Goal: Task Accomplishment & Management: Complete application form

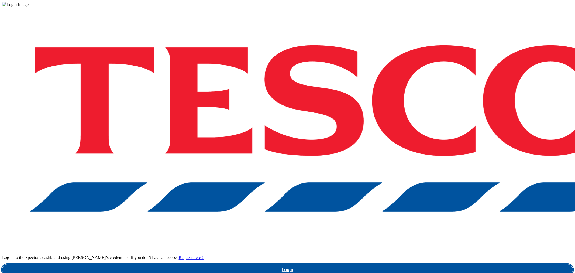
click at [456, 264] on link "Login" at bounding box center [287, 269] width 570 height 11
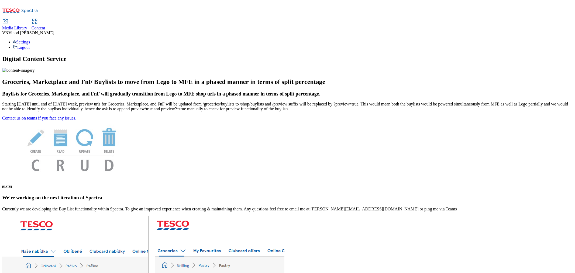
click at [45, 26] on span "Content" at bounding box center [39, 28] width 14 height 5
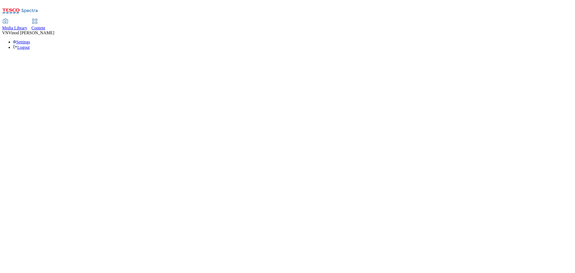
select select "ghs-[GEOGRAPHIC_DATA]"
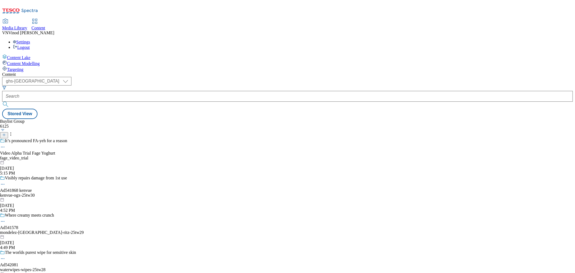
click at [6, 133] on icon at bounding box center [4, 135] width 4 height 4
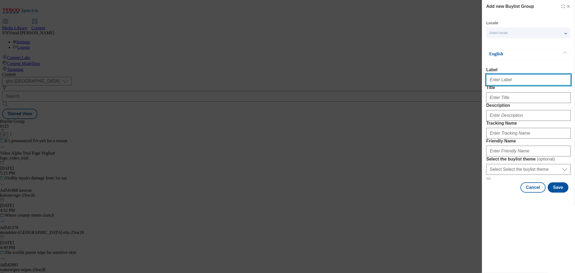
click at [501, 83] on input "Label" at bounding box center [528, 79] width 84 height 11
paste input "541965"
paste input "agriculture-&-horticulture"
type input "Ad541965 agriculture-&-horticulture"
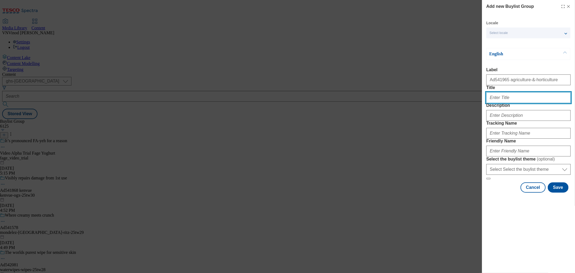
click at [512, 103] on input "Title" at bounding box center [528, 97] width 84 height 11
paste input "Big on protein. Big on taste."
type input "Big on protein. Big on taste."
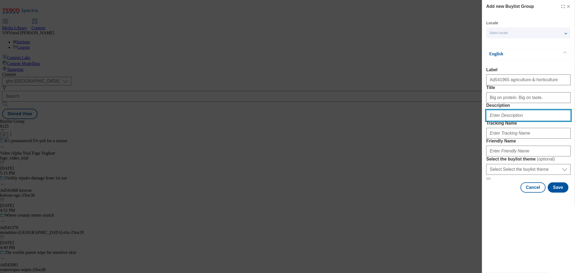
click at [507, 121] on input "Description" at bounding box center [528, 115] width 84 height 11
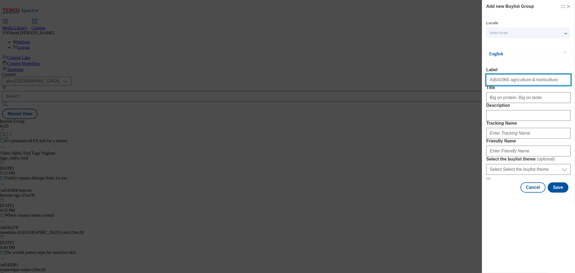
click at [499, 81] on input "Ad541965 agriculture-&-horticulture" at bounding box center [528, 79] width 84 height 11
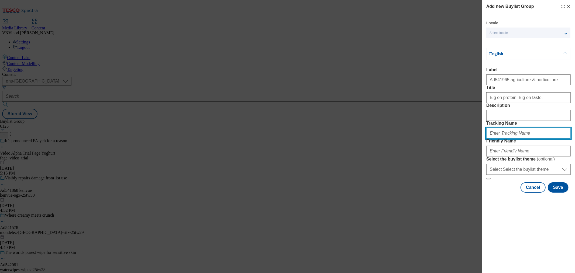
click at [507, 138] on input "Tracking Name" at bounding box center [528, 133] width 84 height 11
paste input "Ad541965"
click at [500, 138] on input "Dh_ADAd541965" at bounding box center [528, 133] width 84 height 11
type input "Dh_AD541965"
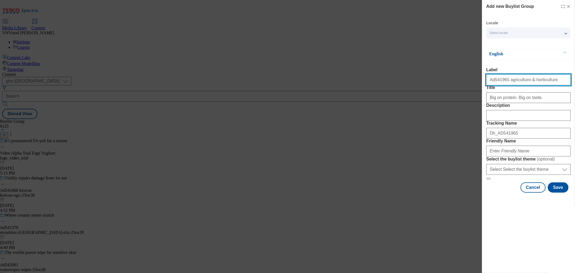
drag, startPoint x: 505, startPoint y: 82, endPoint x: 561, endPoint y: 81, distance: 56.6
click at [561, 81] on input "Ad541965 agriculture-&-horticulture" at bounding box center [528, 79] width 84 height 11
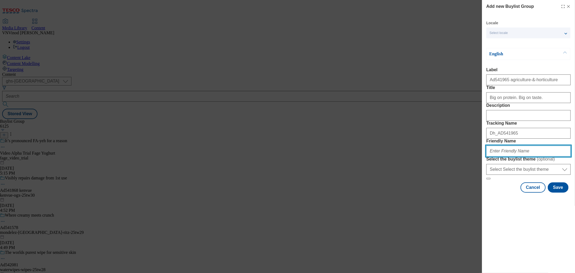
click at [515, 156] on input "Friendly Name" at bounding box center [528, 150] width 84 height 11
paste input "agriculture-&-horticulture"
drag, startPoint x: 555, startPoint y: 188, endPoint x: 383, endPoint y: 188, distance: 172.1
click at [387, 188] on div "Add new Buylist Group Locale Select locale English Welsh English Label Ad541965…" at bounding box center [287, 136] width 575 height 273
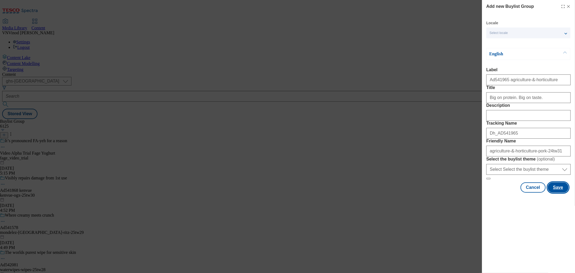
drag, startPoint x: 560, startPoint y: 235, endPoint x: 453, endPoint y: 246, distance: 107.2
click at [560, 192] on button "Save" at bounding box center [557, 187] width 21 height 10
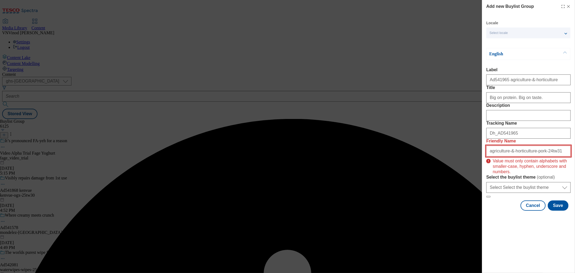
click at [507, 156] on input "agriculture-&-horticulture-pork-24tw31" at bounding box center [528, 150] width 84 height 11
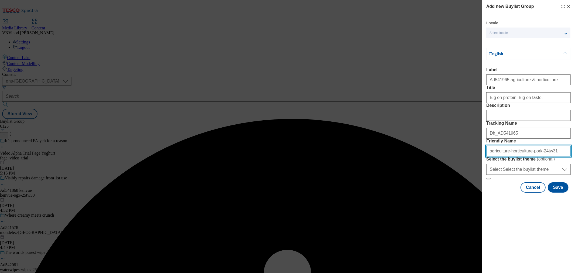
drag, startPoint x: 554, startPoint y: 189, endPoint x: 392, endPoint y: 189, distance: 162.2
click at [400, 189] on div "Add new Buylist Group Locale Select locale English Welsh English Label Ad541965…" at bounding box center [287, 136] width 575 height 273
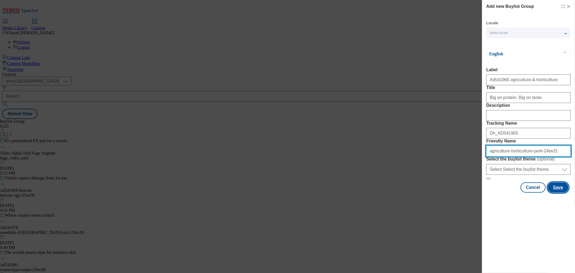
type input "agriculture-horticulture-pork-24tw31"
click at [557, 192] on button "Save" at bounding box center [557, 187] width 21 height 10
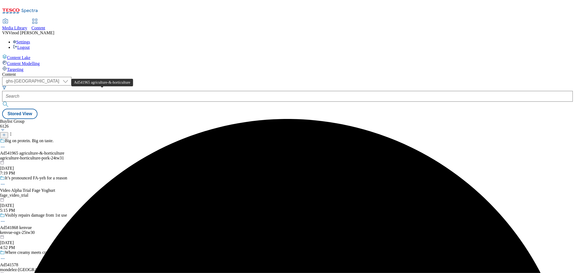
click at [64, 151] on div "Ad541965 agriculture-&-horticulture" at bounding box center [32, 153] width 64 height 5
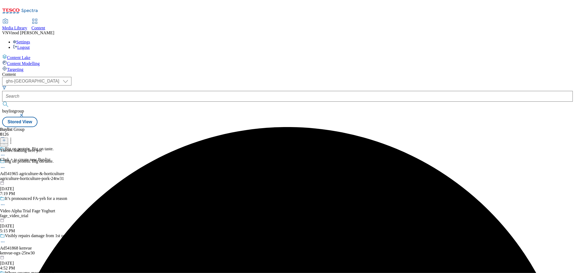
click at [6, 138] on icon at bounding box center [4, 140] width 4 height 4
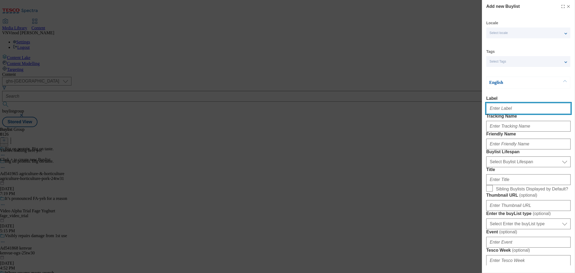
click at [508, 111] on input "Label" at bounding box center [528, 108] width 84 height 11
paste input "541965"
type input "ad541965"
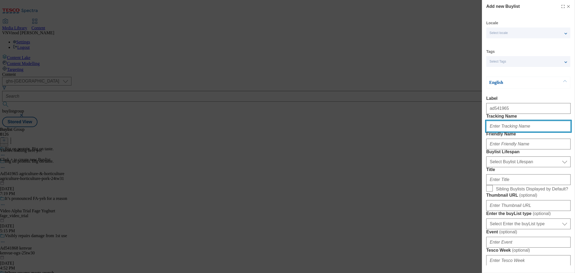
click at [505, 131] on input "Tracking Name" at bounding box center [528, 126] width 84 height 11
paste input "541965"
type input "Dh_AD541965"
click at [525, 131] on input "Dh_AD541965" at bounding box center [528, 126] width 84 height 11
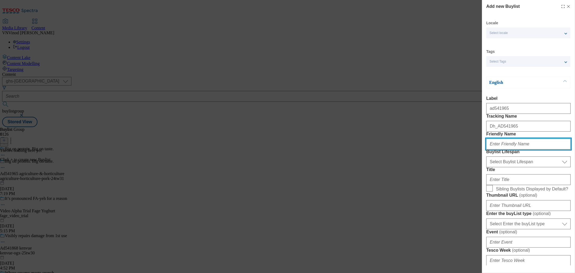
click at [515, 149] on input "Friendly Name" at bounding box center [528, 143] width 84 height 11
paste input "agriculture-horticulture"
type input "agriculture-horticulture"
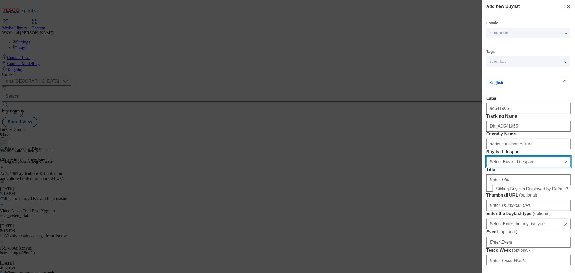
click at [529, 167] on select "Select Buylist Lifespan evergreen seasonal tactical" at bounding box center [528, 161] width 84 height 11
select select "tactical"
click at [486, 167] on select "Select Buylist Lifespan evergreen seasonal tactical" at bounding box center [528, 161] width 84 height 11
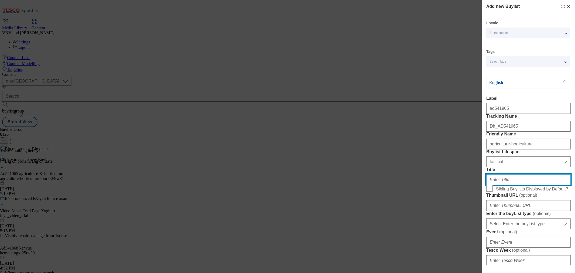
click at [509, 185] on input "Title" at bounding box center [528, 179] width 84 height 11
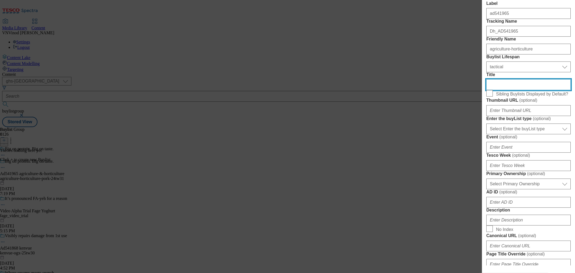
scroll to position [120, 0]
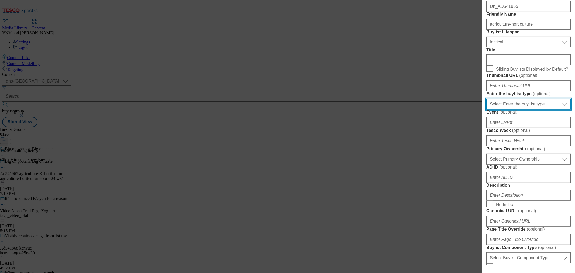
click at [535, 109] on select "Select Enter the buyList type event supplier funded long term >4 weeks supplier…" at bounding box center [528, 104] width 84 height 11
select select "supplier funded short term 1-3 weeks"
click at [486, 109] on select "Select Enter the buyList type event supplier funded long term >4 weeks supplier…" at bounding box center [528, 104] width 84 height 11
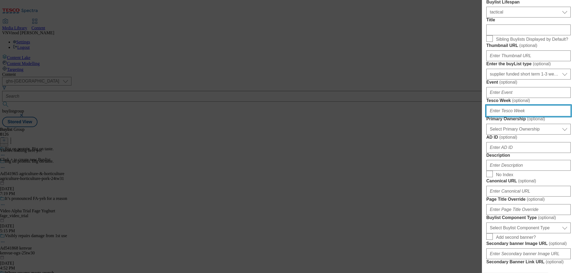
click at [518, 116] on input "Tesco Week ( optional )" at bounding box center [528, 110] width 84 height 11
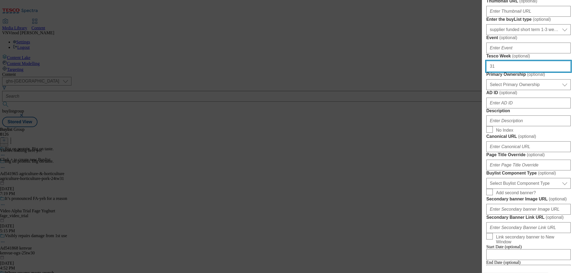
scroll to position [209, 0]
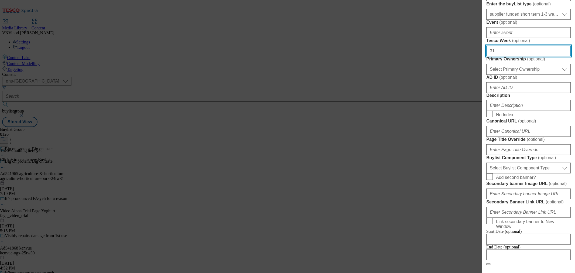
type input "31"
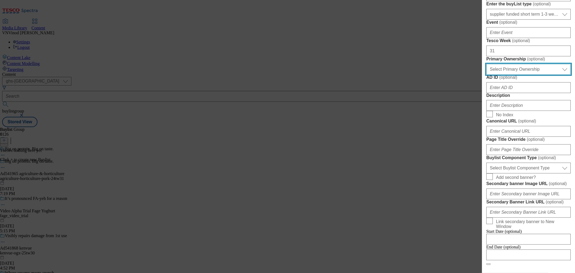
click at [524, 75] on select "Select Primary Ownership [PERSON_NAME]" at bounding box center [528, 69] width 84 height 11
select select "dunnhumby"
click at [486, 75] on select "Select Primary Ownership [PERSON_NAME]" at bounding box center [528, 69] width 84 height 11
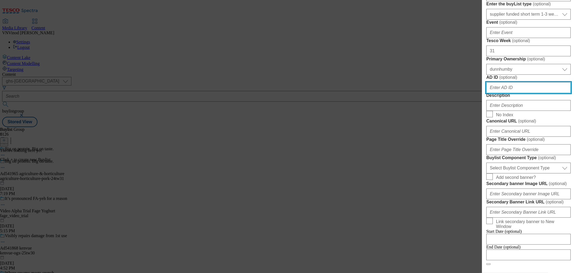
click at [501, 93] on input "AD ID ( optional )" at bounding box center [528, 87] width 84 height 11
paste input "541965"
type input "541965"
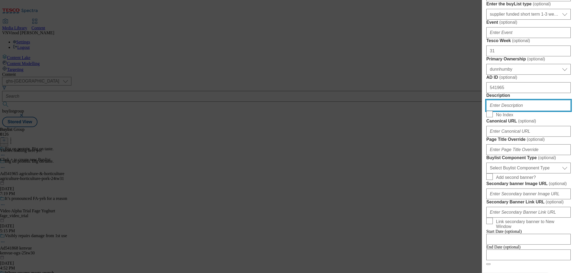
click at [511, 111] on input "Description" at bounding box center [528, 105] width 84 height 11
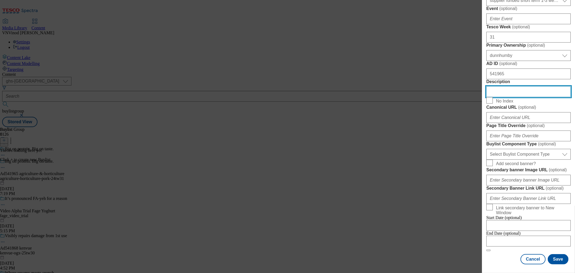
scroll to position [329, 0]
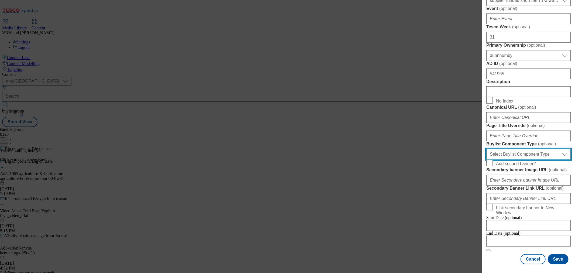
click at [519, 159] on select "Select Buylist Component Type Banner Competition Header Meal" at bounding box center [528, 154] width 84 height 11
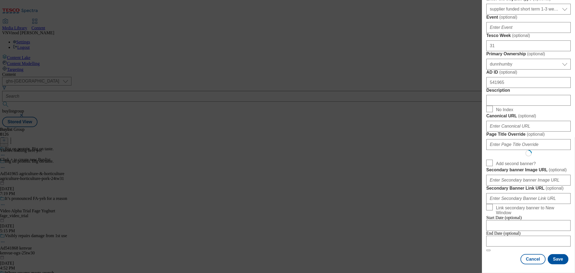
select select "Banner"
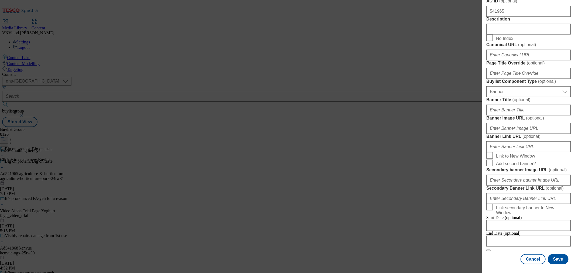
scroll to position [519, 0]
click at [518, 235] on input "Modal" at bounding box center [528, 240] width 84 height 11
select select "2025"
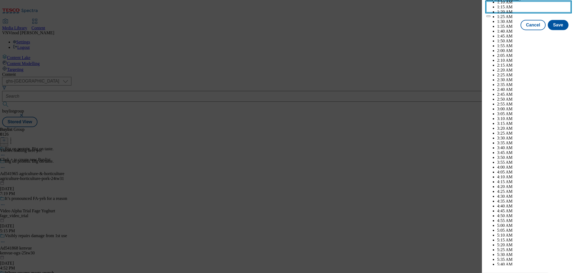
scroll to position [2315, 0]
select select "December"
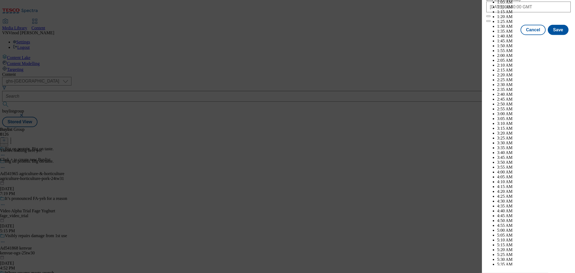
click at [493, 35] on div "Cancel Save" at bounding box center [528, 30] width 84 height 10
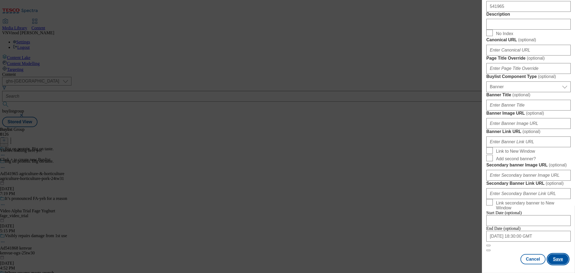
click at [554, 257] on button "Save" at bounding box center [557, 259] width 21 height 10
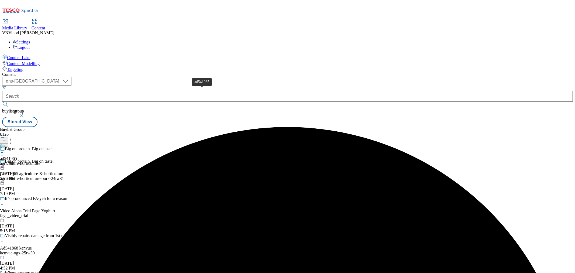
drag, startPoint x: 193, startPoint y: 91, endPoint x: 268, endPoint y: 54, distance: 83.4
click at [17, 156] on div "ad541965" at bounding box center [8, 158] width 17 height 5
click at [8, 137] on button at bounding box center [4, 140] width 8 height 6
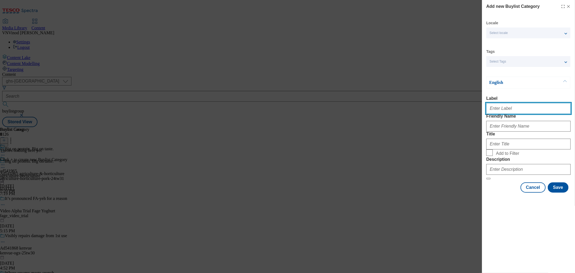
click at [511, 113] on input "Label" at bounding box center [528, 108] width 84 height 11
paste input "541965"
type input "Ad541965"
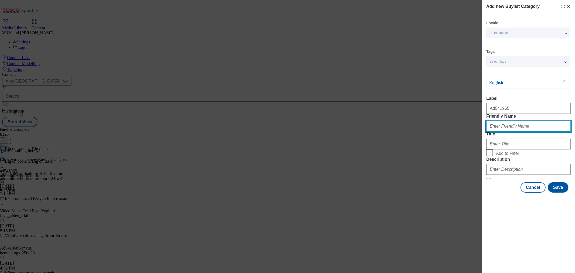
click at [536, 131] on input "Friendly Name" at bounding box center [528, 126] width 84 height 11
paste input "agriculture-horticulture-pork"
type input "agriculture-horticulture-pork"
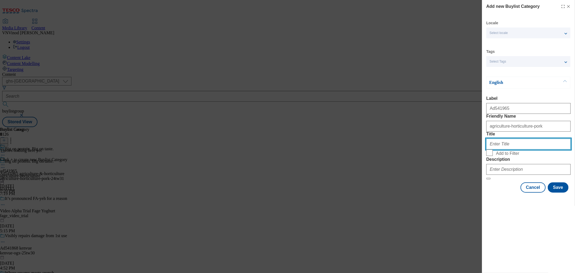
click at [498, 149] on input "Title" at bounding box center [528, 143] width 84 height 11
paste input "Agriculture & Horticulture Development Board"
type input "Agriculture & Horticulture Development Board"
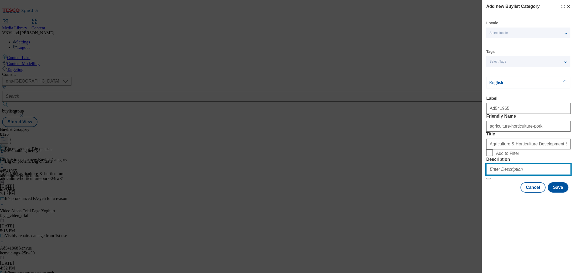
drag, startPoint x: 511, startPoint y: 207, endPoint x: 512, endPoint y: 210, distance: 3.1
click at [510, 175] on input "Description" at bounding box center [528, 169] width 84 height 11
click at [562, 192] on button "Save" at bounding box center [557, 187] width 21 height 10
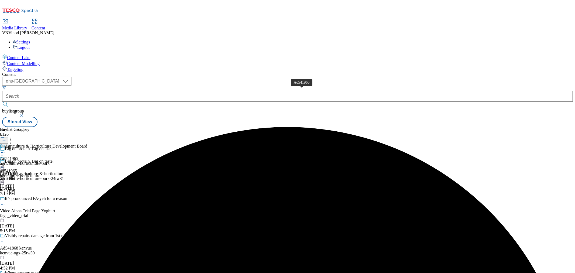
click at [18, 156] on div "Ad541965" at bounding box center [9, 158] width 18 height 5
click at [6, 138] on icon at bounding box center [4, 140] width 4 height 4
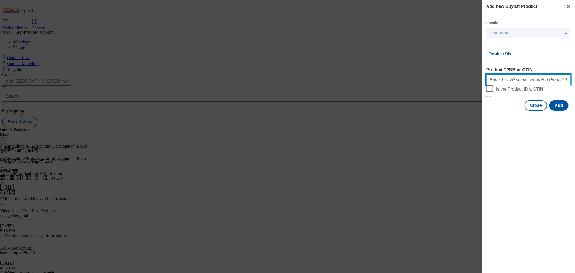
click at [505, 79] on input "Product TPNB or GTIN" at bounding box center [528, 79] width 84 height 11
paste input "92250554, 92250554"
click at [504, 80] on input "92250554, 92250554" at bounding box center [528, 79] width 84 height 11
type input "92250554 92250554"
click at [561, 110] on button "Add" at bounding box center [558, 105] width 19 height 10
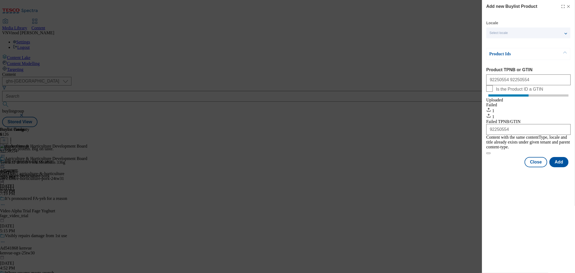
click at [569, 7] on line "Modal" at bounding box center [568, 6] width 2 height 2
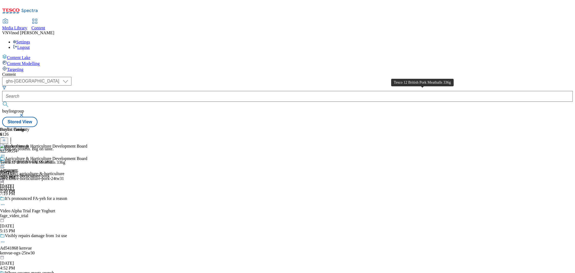
click at [65, 160] on div "Tesco 12 British Pork Meatballs 336g" at bounding box center [32, 162] width 65 height 5
copy div "Tesco 12 British Pork Meatballs 336g"
click at [5, 165] on icon at bounding box center [2, 167] width 5 height 5
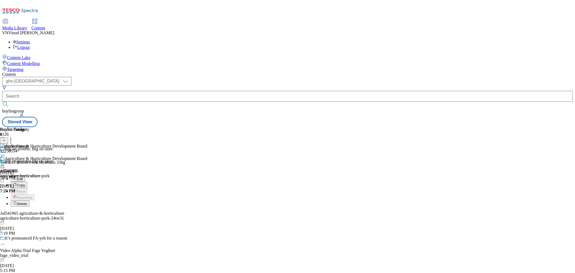
click at [25, 175] on button "Edit" at bounding box center [18, 178] width 14 height 6
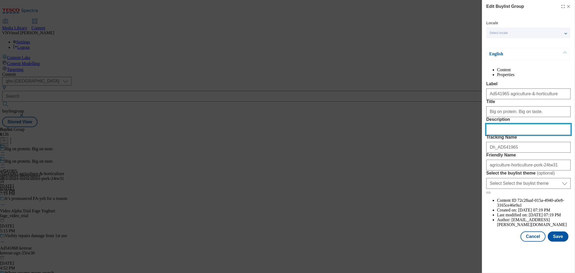
click at [504, 135] on input "Description" at bounding box center [528, 129] width 84 height 11
paste input "Tesco 12 British Pork Meatballs 336g"
type input "Tesco 12 British Pork Meatballs 336g"
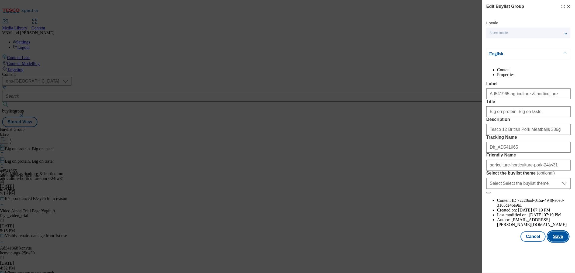
click at [553, 241] on button "Save" at bounding box center [557, 236] width 21 height 10
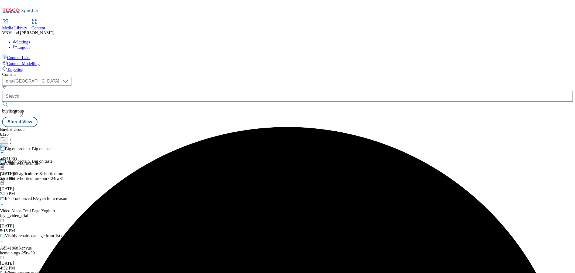
click at [5, 150] on icon at bounding box center [2, 152] width 5 height 5
click at [25, 160] on button "Edit" at bounding box center [18, 163] width 14 height 6
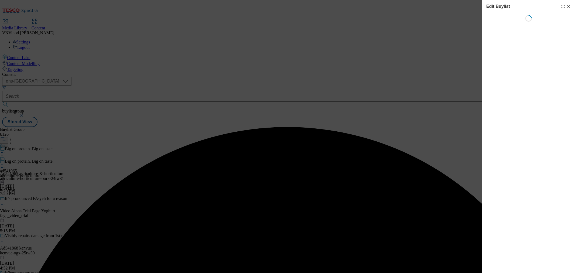
select select "tactical"
select select "supplier funded short term 1-3 weeks"
select select "dunnhumby"
select select "Banner"
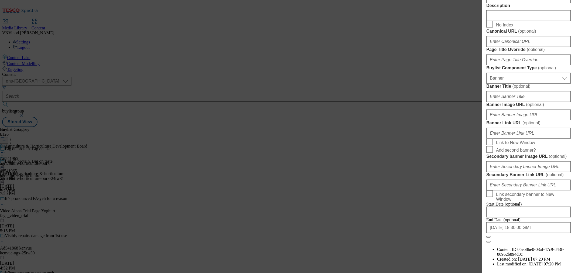
scroll to position [329, 0]
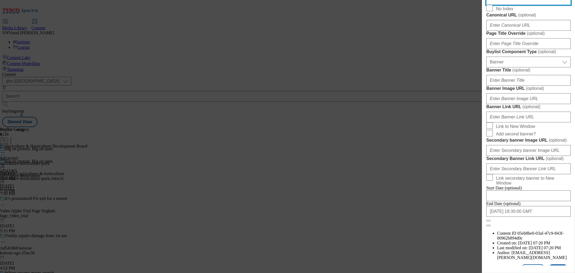
paste input "Tesco 12 British Pork Meatballs 336g"
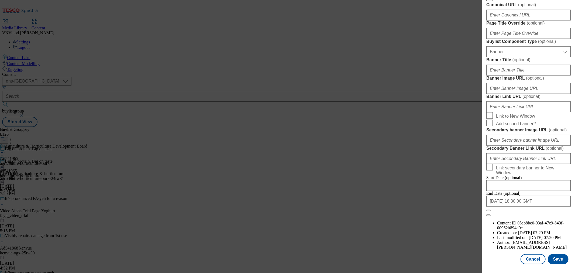
scroll to position [543, 0]
type input "Tesco 12 British Pork Meatballs 336g"
click at [558, 256] on button "Save" at bounding box center [557, 259] width 21 height 10
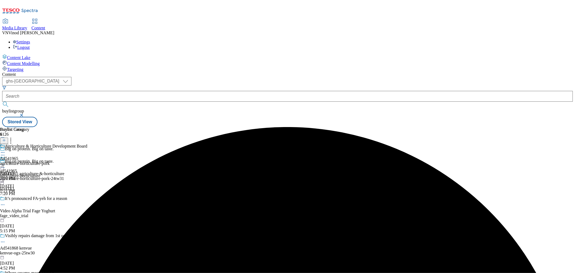
click at [5, 150] on icon at bounding box center [2, 152] width 5 height 5
click at [25, 160] on button "Edit" at bounding box center [18, 163] width 14 height 6
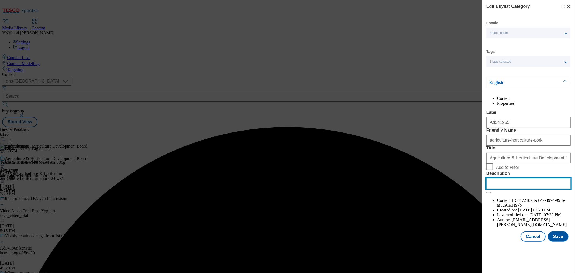
click at [506, 189] on input "Description" at bounding box center [528, 183] width 84 height 11
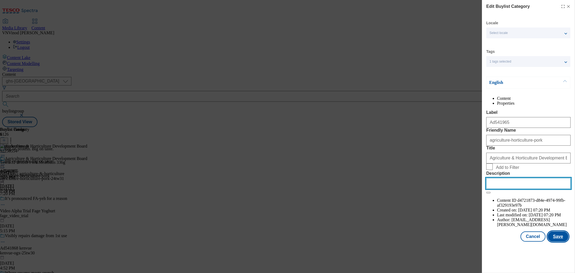
paste input "Tesco 12 British Pork Meatballs 336g"
type input "Tesco 12 British Pork Meatballs 336g"
click at [559, 241] on button "Save" at bounding box center [557, 236] width 21 height 10
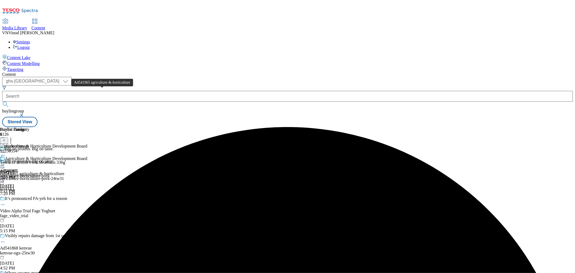
click at [64, 171] on div "Ad541965 agriculture-&-horticulture" at bounding box center [32, 173] width 64 height 5
